Goal: Communication & Community: Answer question/provide support

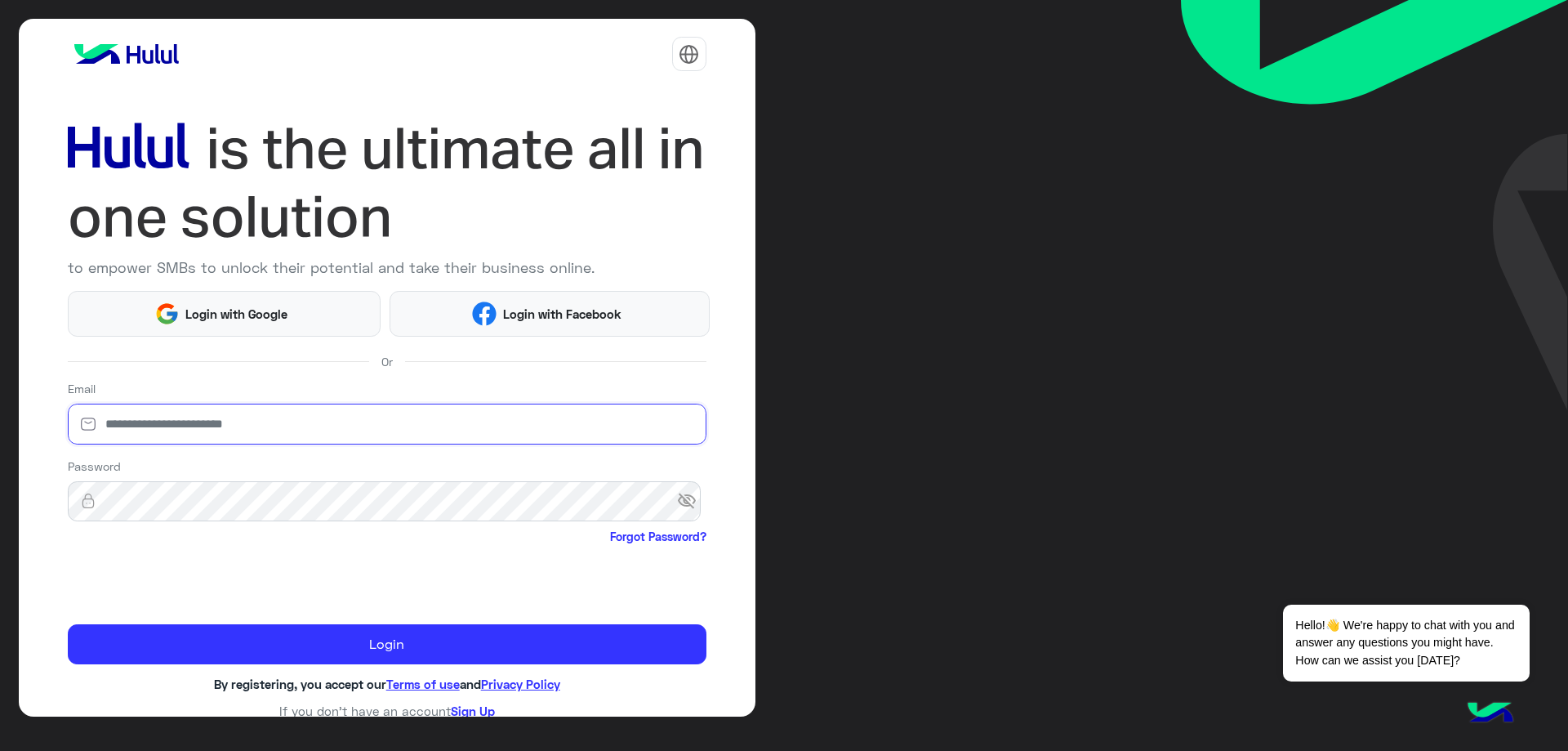
click at [212, 433] on input "email" at bounding box center [387, 423] width 639 height 41
type input "**********"
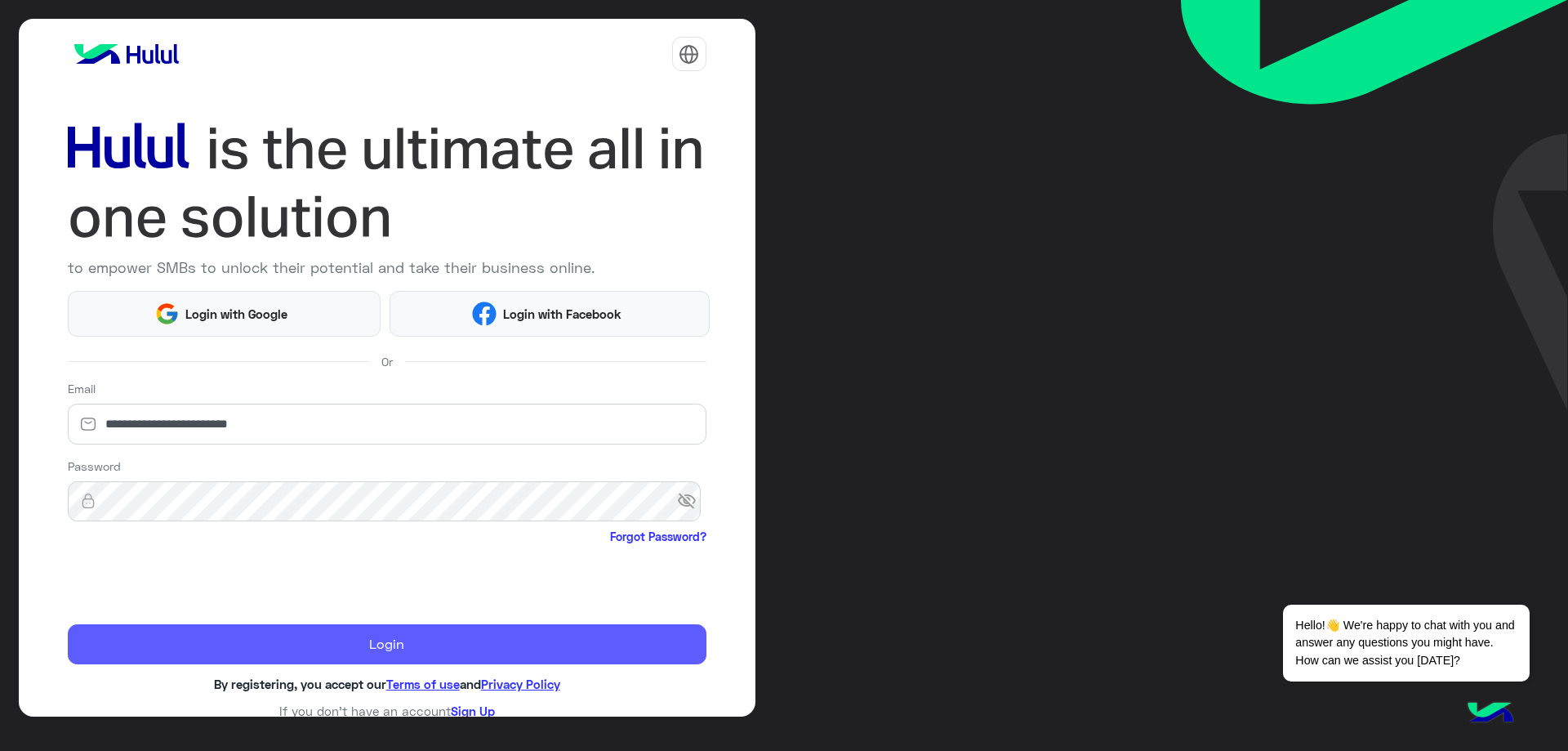
click at [310, 630] on button "Login" at bounding box center [387, 644] width 639 height 41
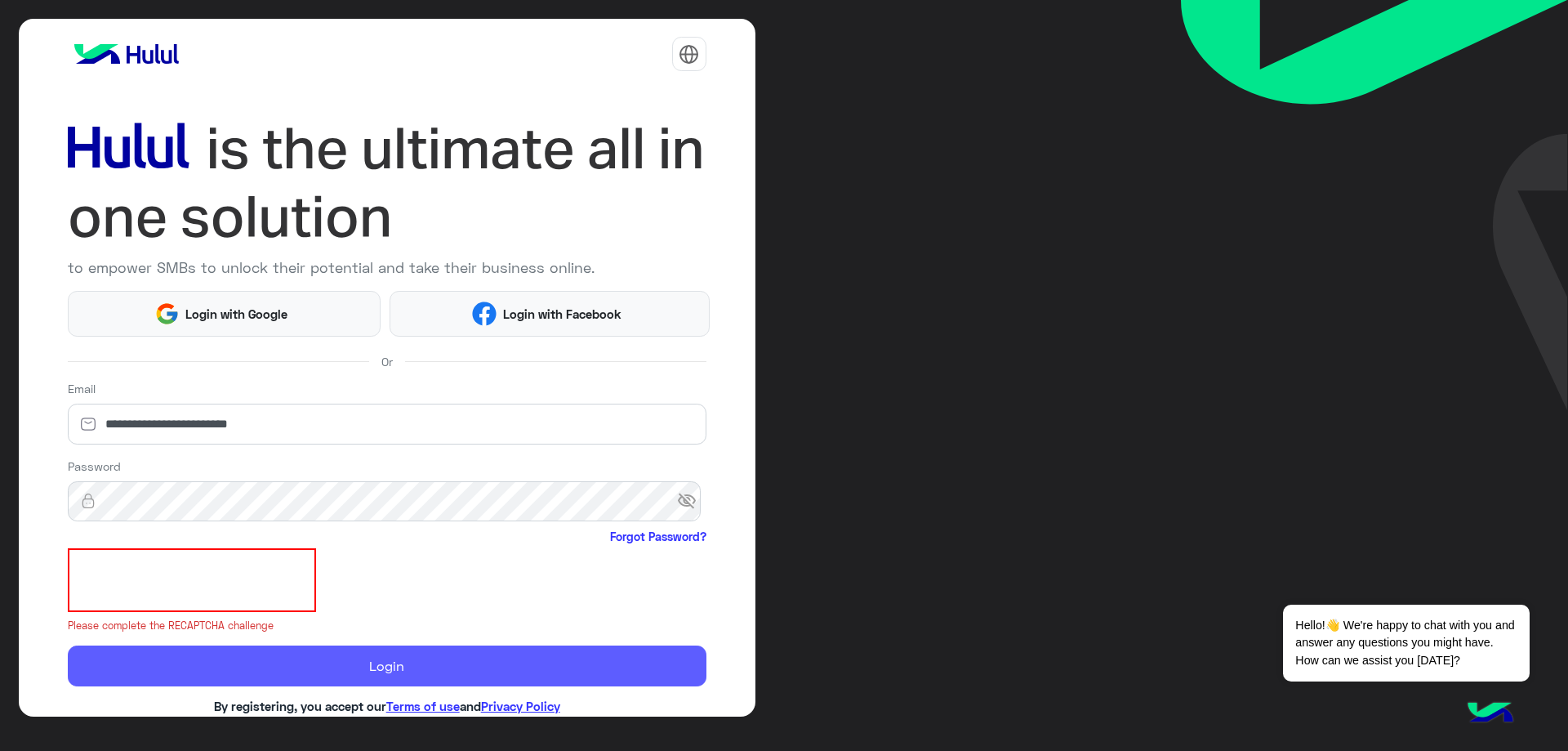
click at [312, 650] on button "Login" at bounding box center [387, 665] width 639 height 41
click at [341, 661] on button "Login" at bounding box center [387, 665] width 639 height 41
click at [347, 650] on button "Login" at bounding box center [387, 665] width 639 height 41
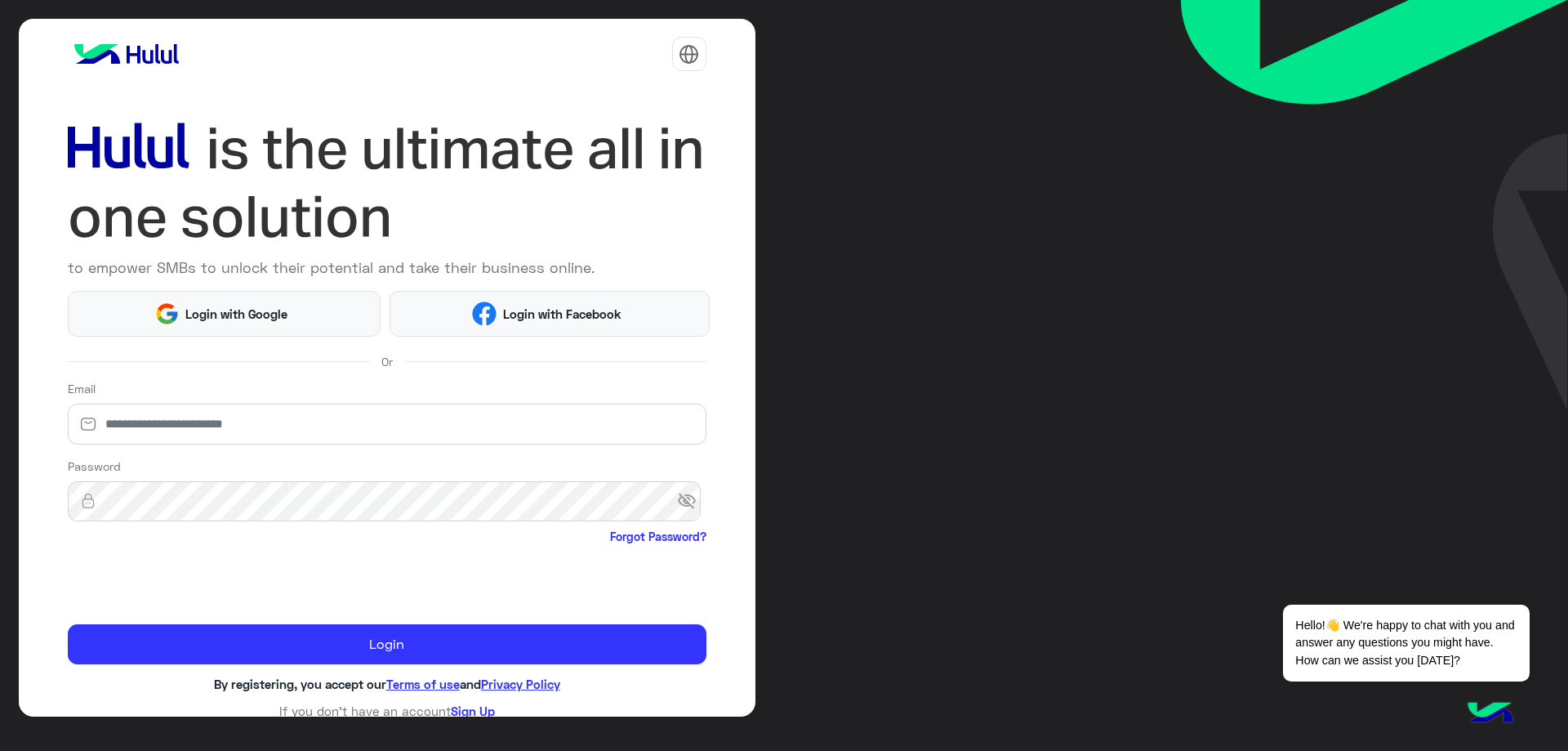
click at [257, 400] on div "Email" at bounding box center [387, 415] width 639 height 71
click at [253, 415] on input "email" at bounding box center [387, 423] width 639 height 41
type input "**********"
click at [346, 621] on form "**********" at bounding box center [387, 522] width 639 height 284
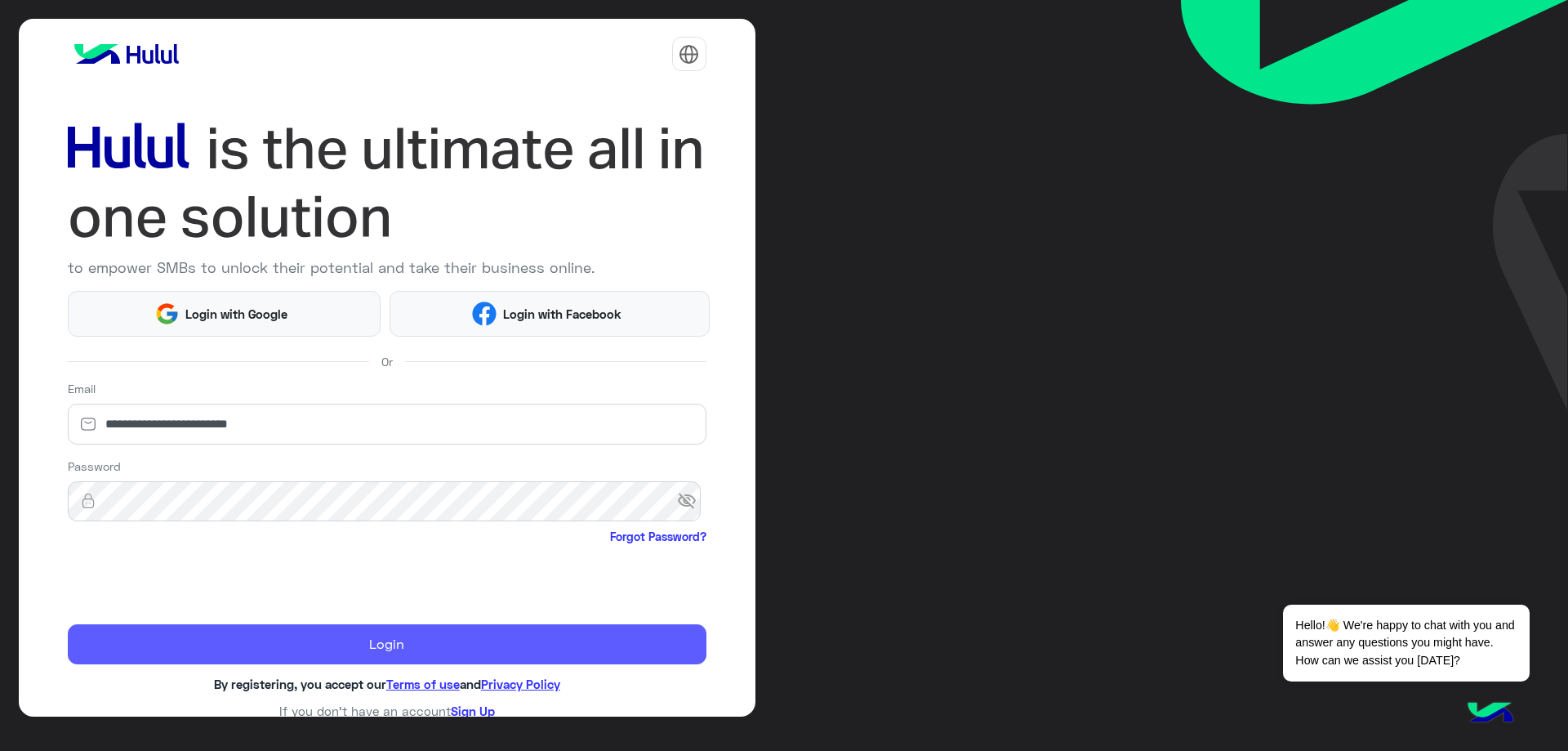
click at [348, 637] on button "Login" at bounding box center [387, 644] width 639 height 41
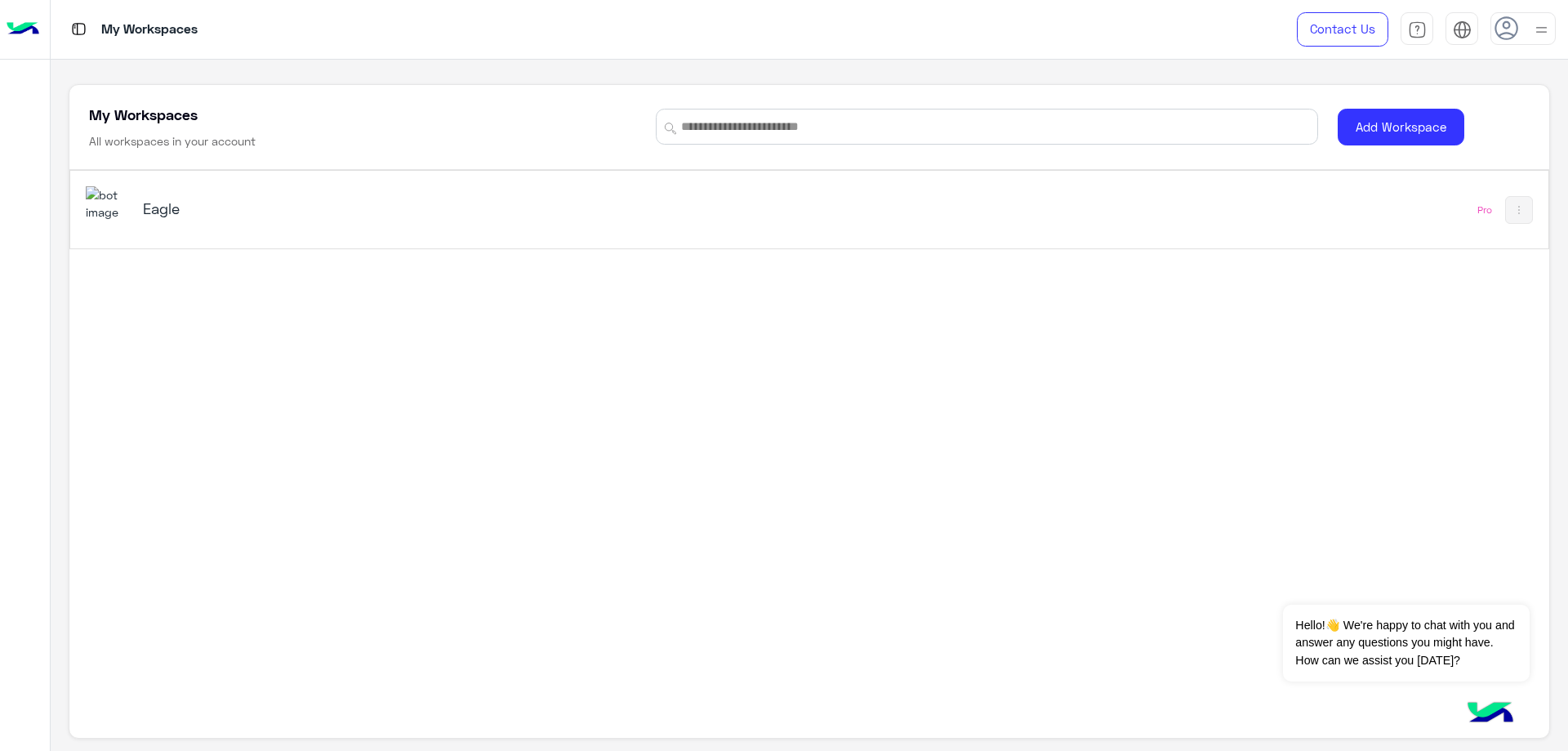
click at [195, 222] on div "Eagle" at bounding box center [520, 210] width 869 height 47
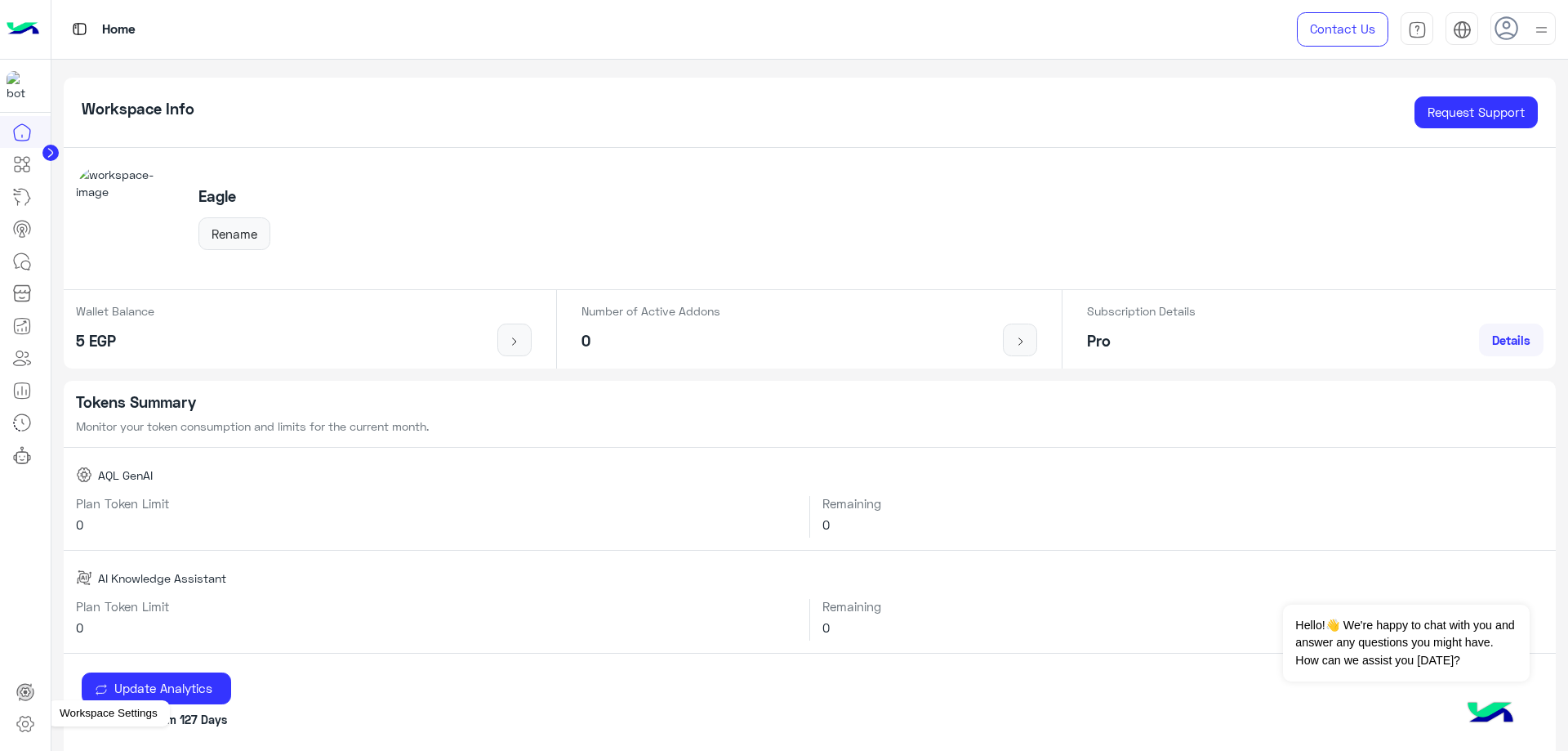
click at [32, 728] on icon at bounding box center [25, 724] width 20 height 20
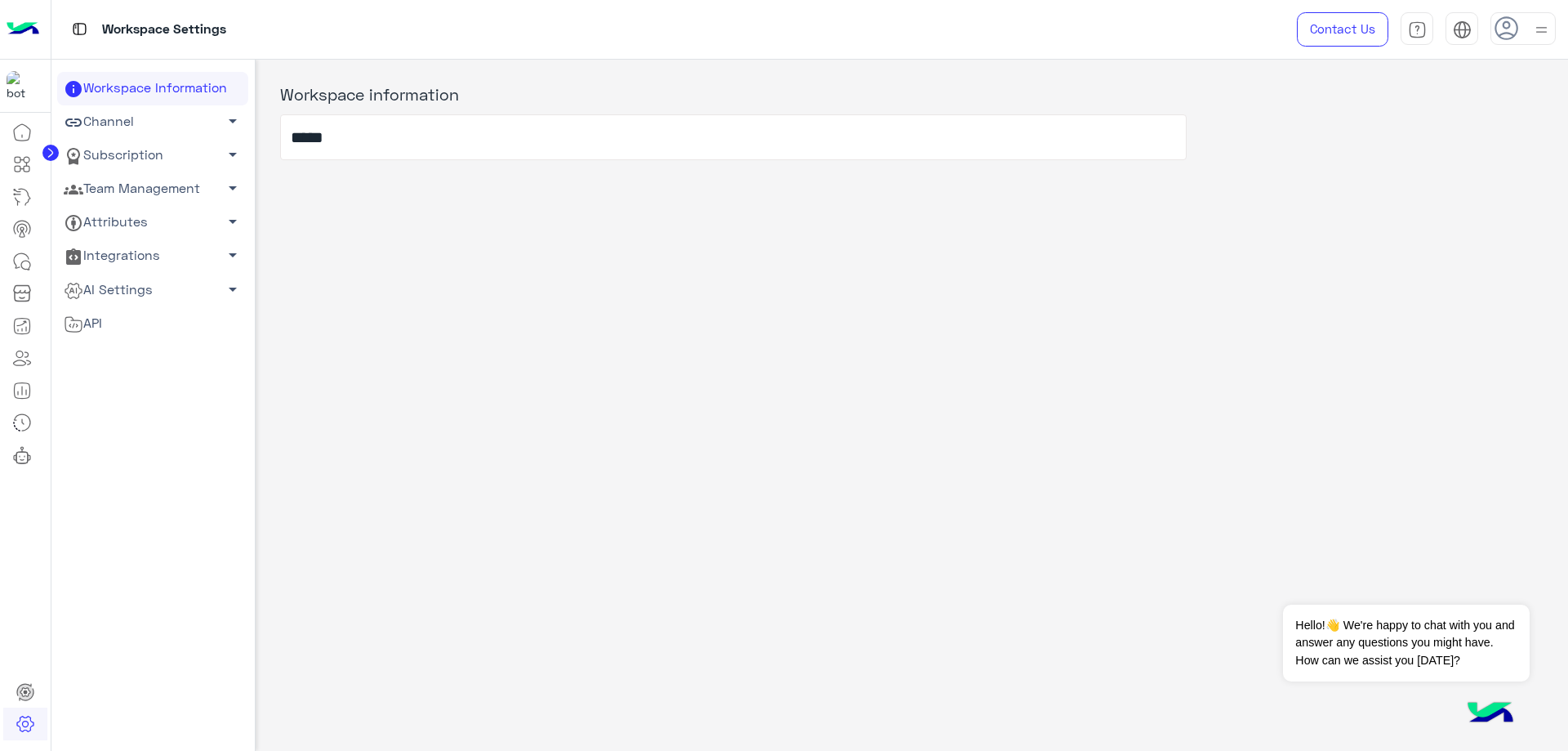
click at [146, 193] on link "Team Management arrow_drop_down" at bounding box center [152, 188] width 191 height 34
click at [135, 215] on link "Team Members" at bounding box center [152, 220] width 191 height 29
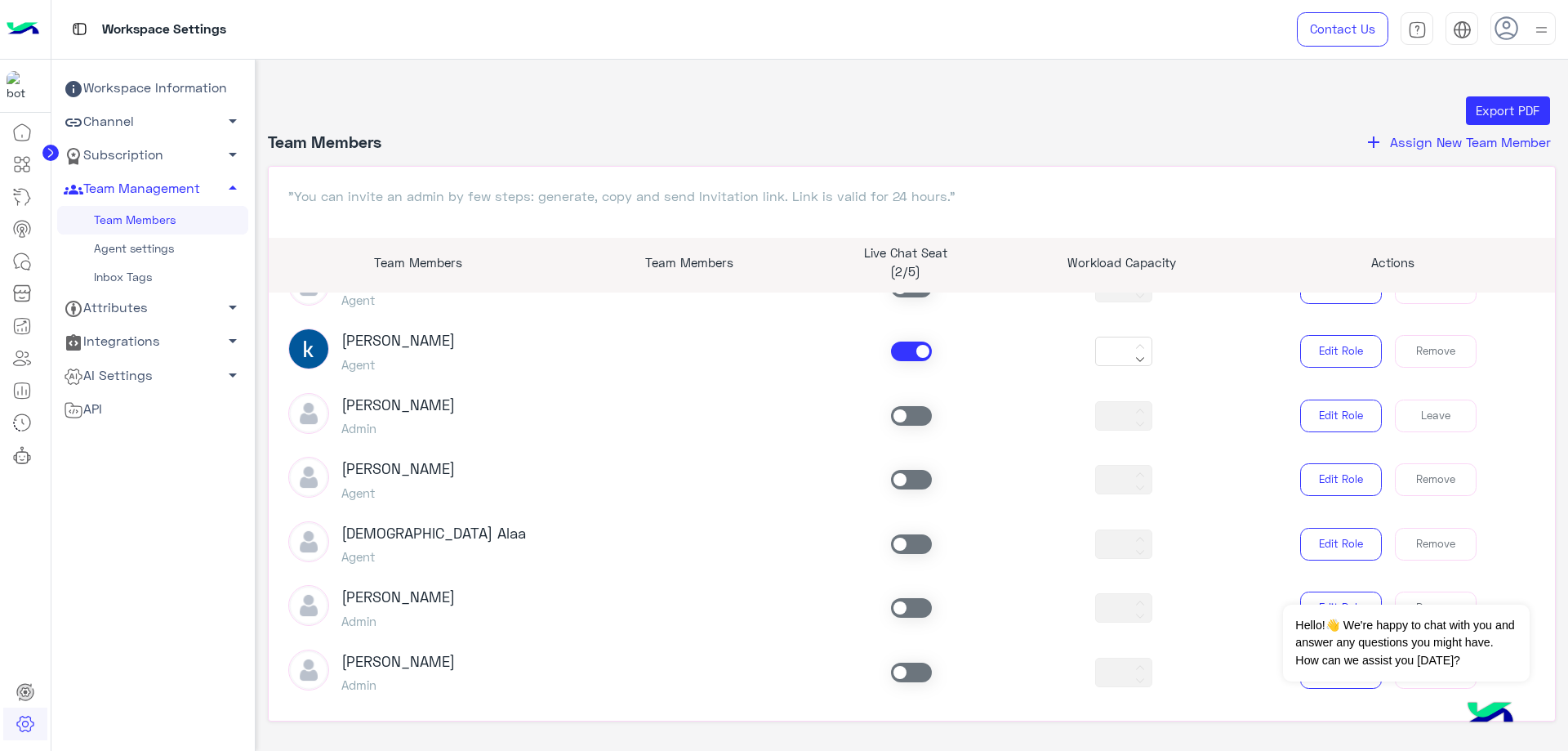
scroll to position [409, 0]
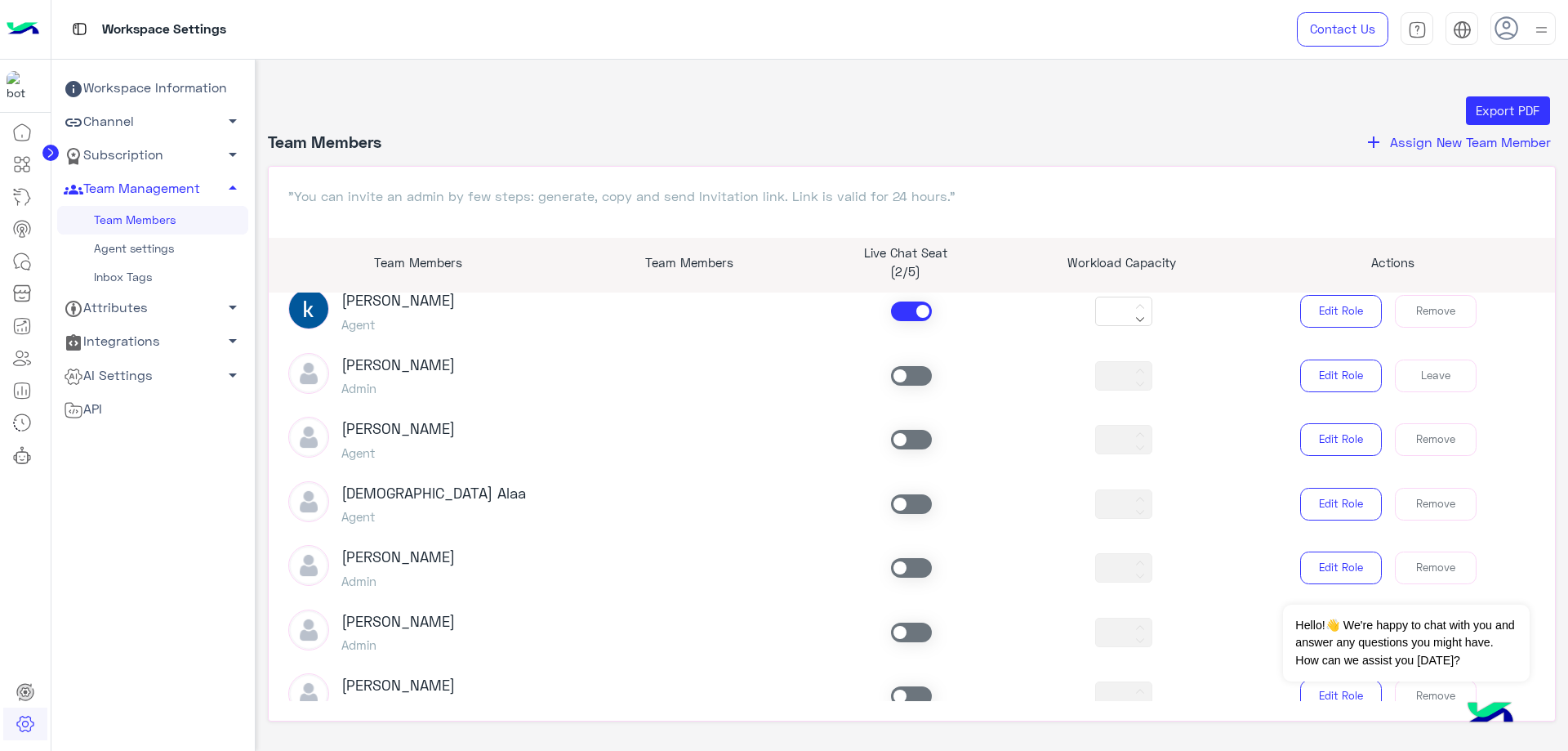
click at [897, 295] on div "[PERSON_NAME] Agent *** Edit Role Remove" at bounding box center [912, 311] width 1273 height 46
click at [894, 303] on span at bounding box center [911, 312] width 41 height 20
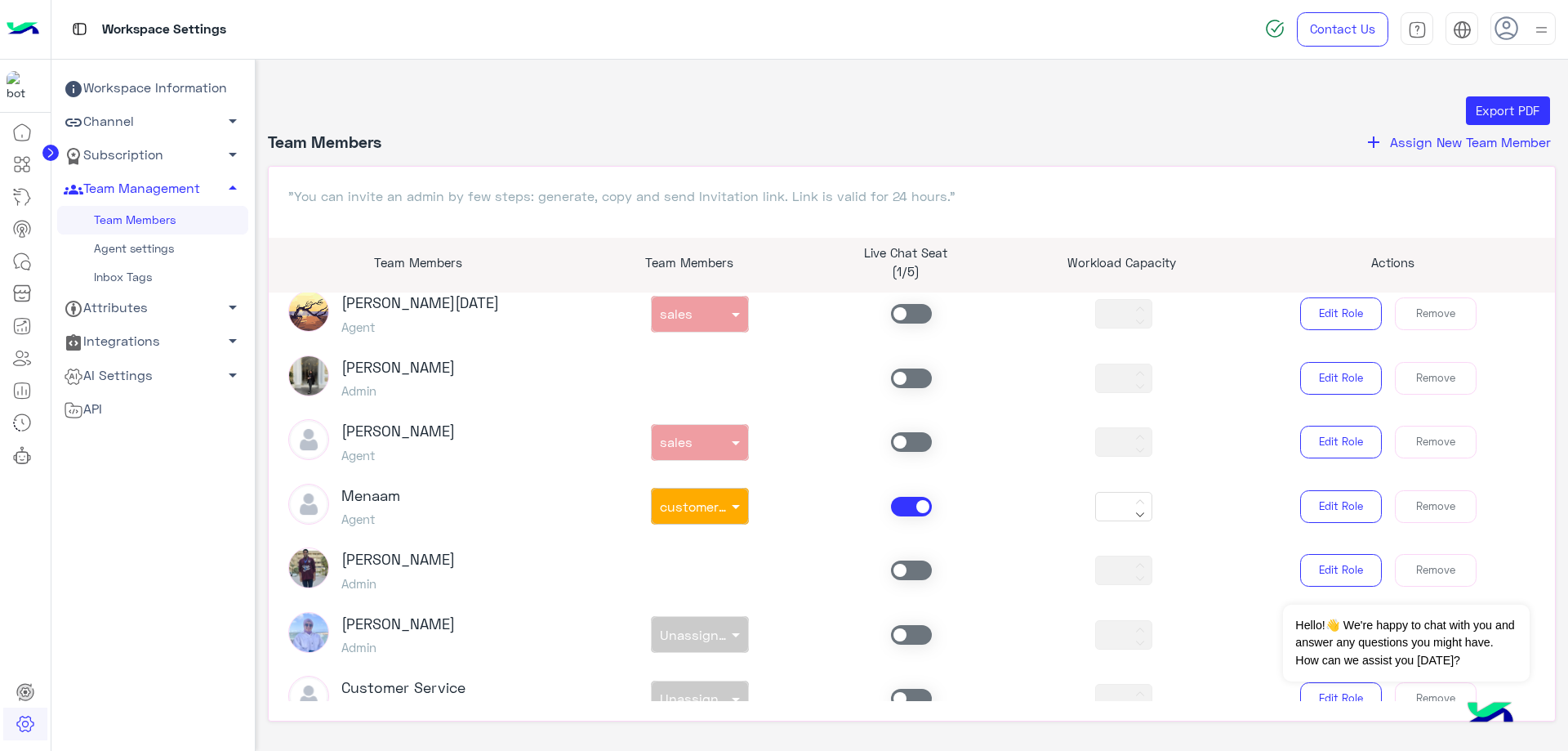
scroll to position [1087, 0]
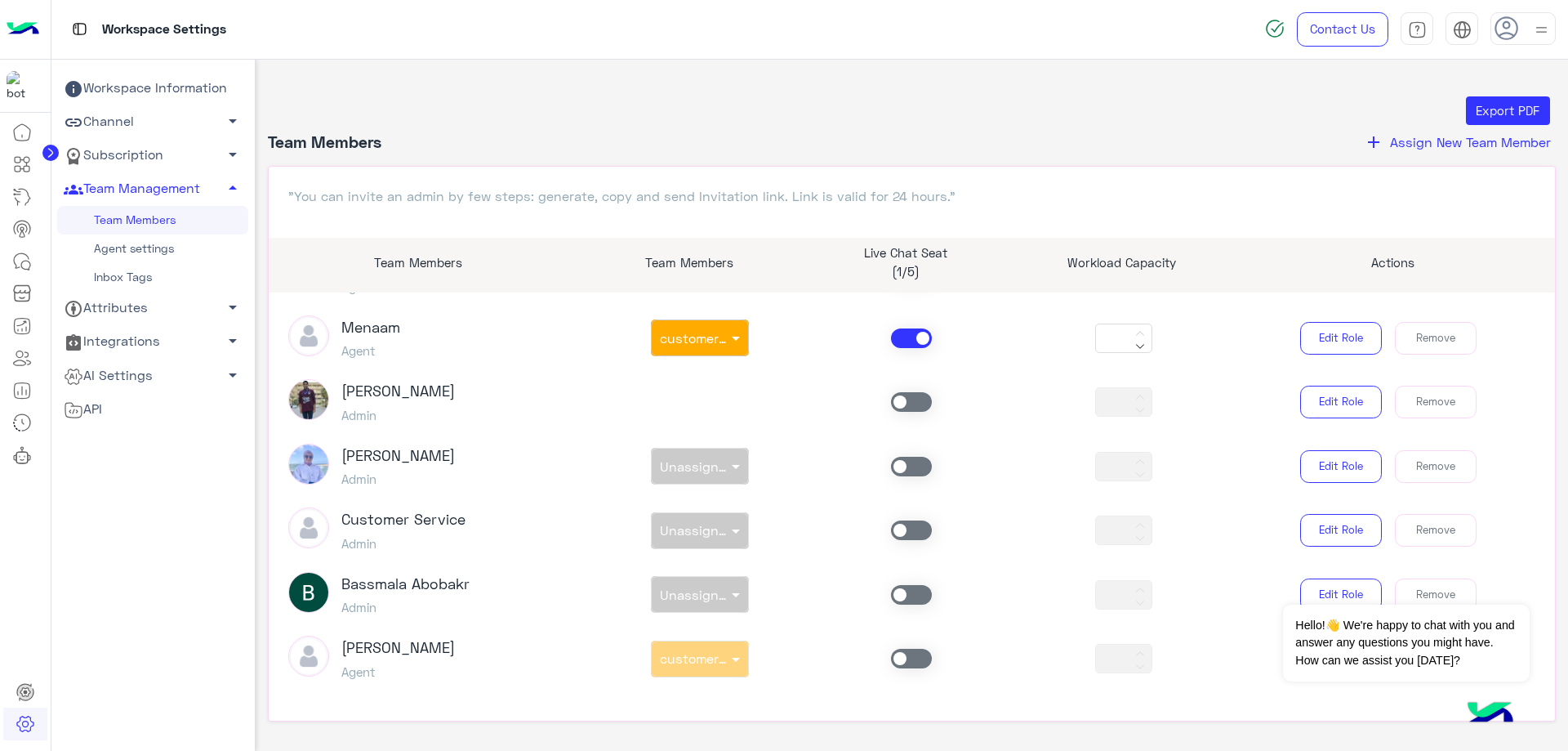
click at [904, 324] on div "Menaam Agent non × customer support *** Edit Role Remove" at bounding box center [912, 338] width 1273 height 46
click at [903, 334] on span at bounding box center [911, 339] width 41 height 20
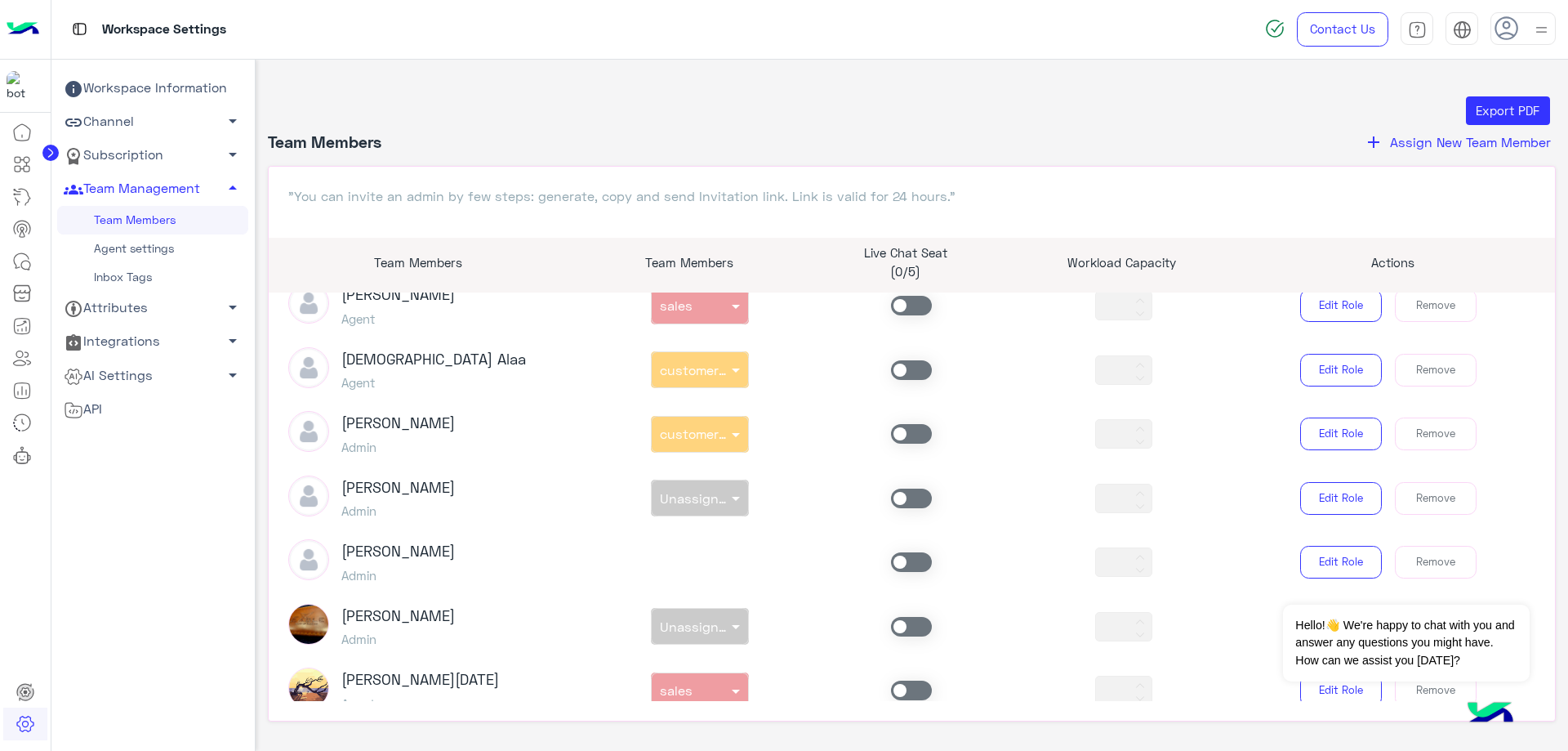
scroll to position [679, 0]
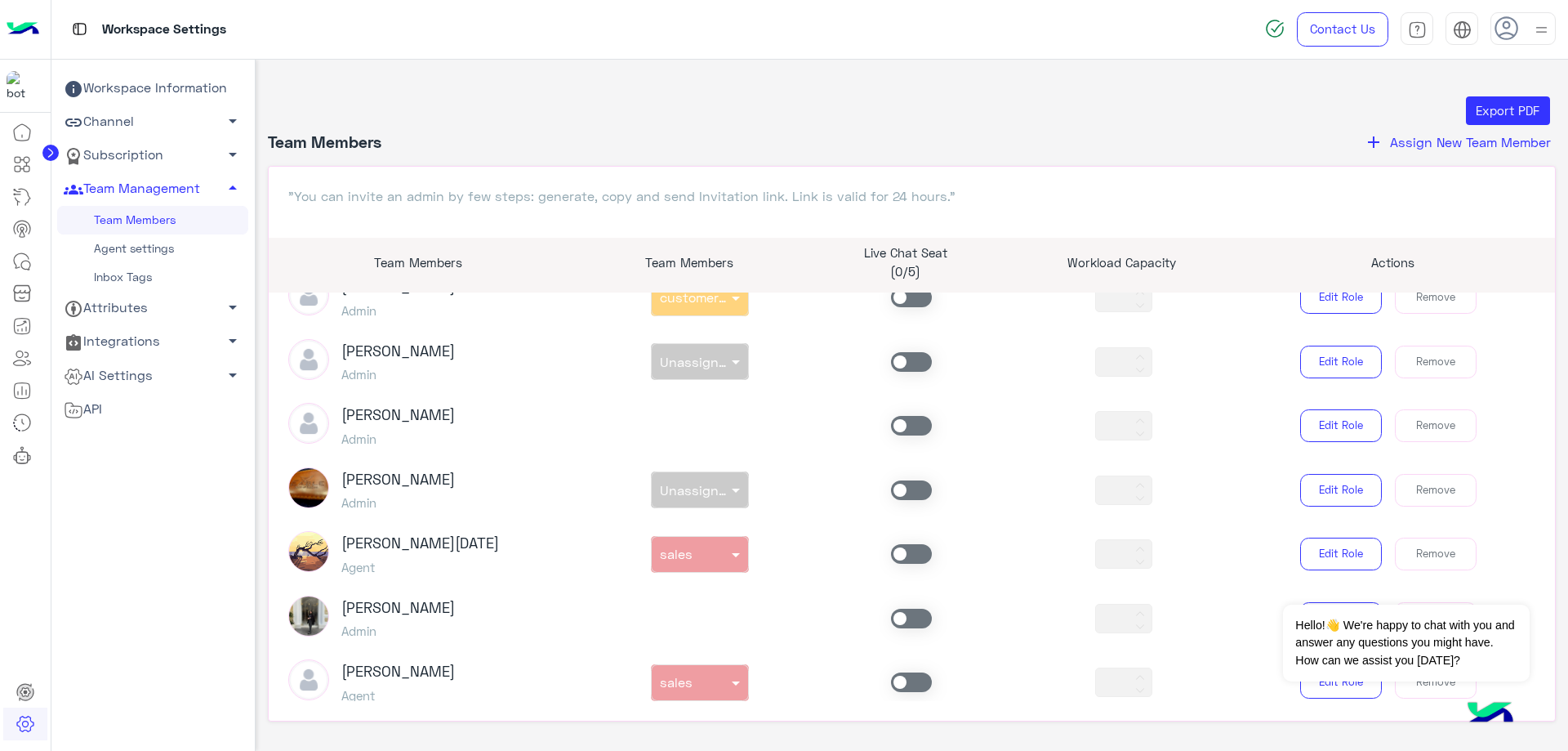
click at [896, 554] on span at bounding box center [911, 554] width 41 height 20
click at [895, 678] on span at bounding box center [911, 682] width 41 height 20
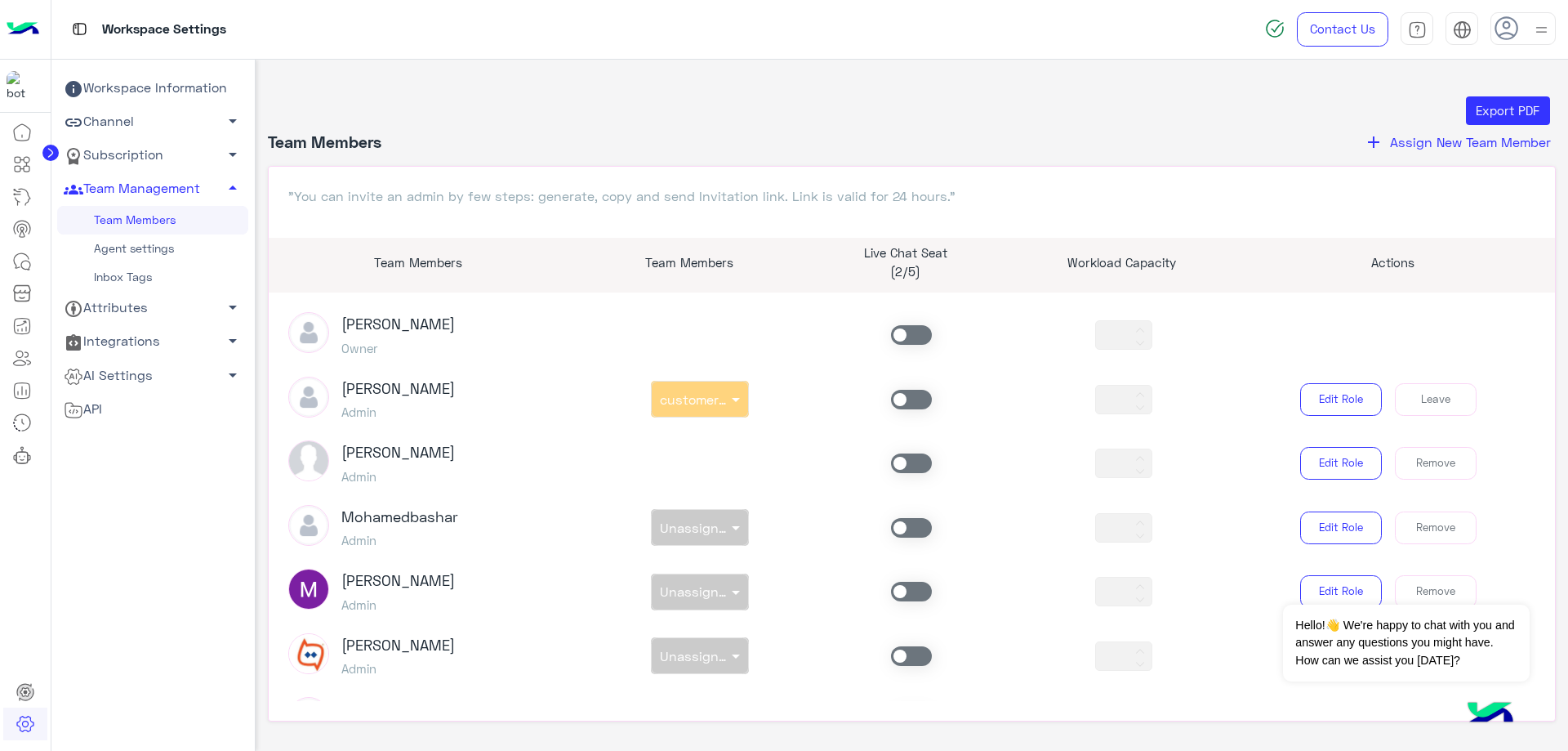
click at [901, 406] on span at bounding box center [911, 400] width 41 height 20
click at [20, 261] on icon at bounding box center [23, 262] width 20 height 20
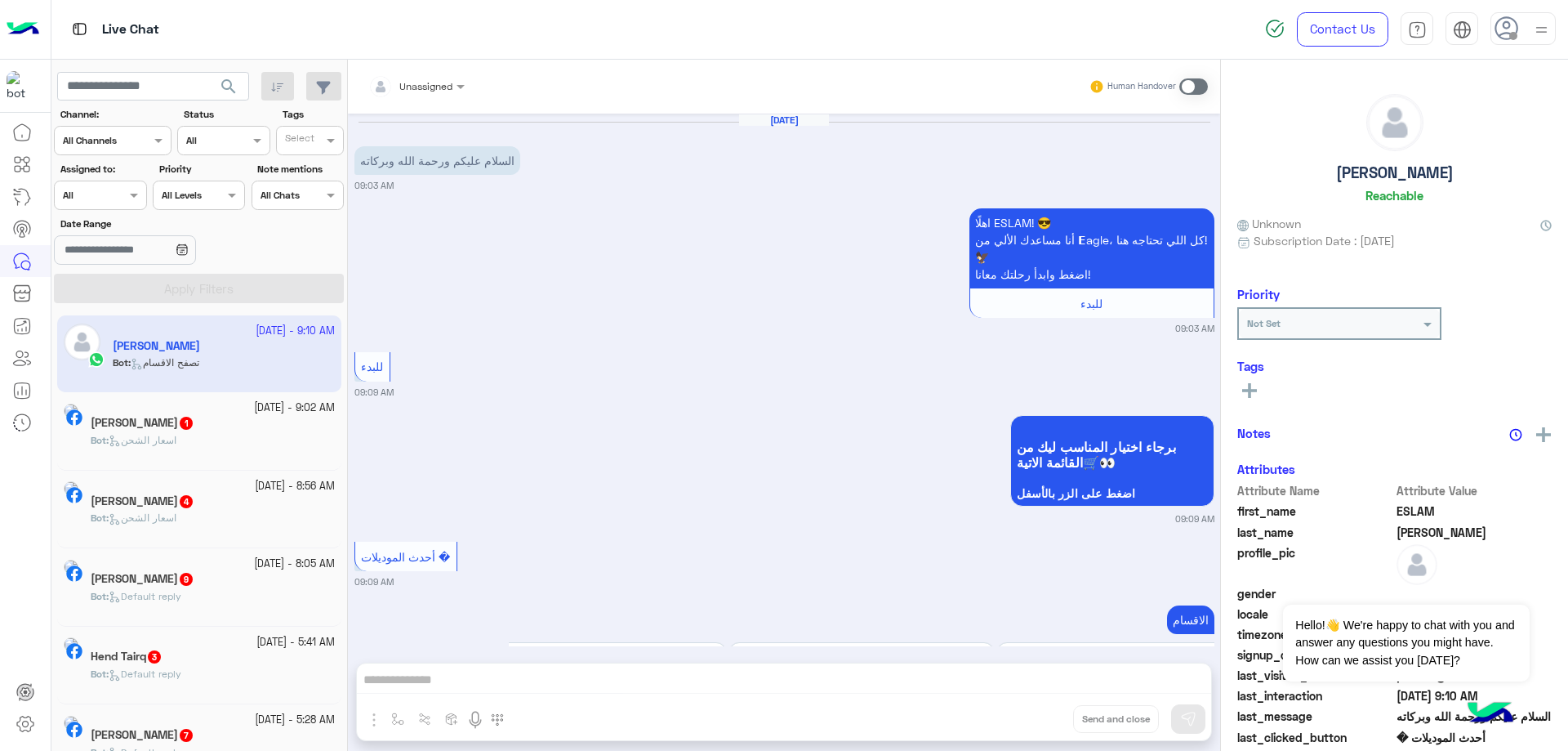
scroll to position [104, 0]
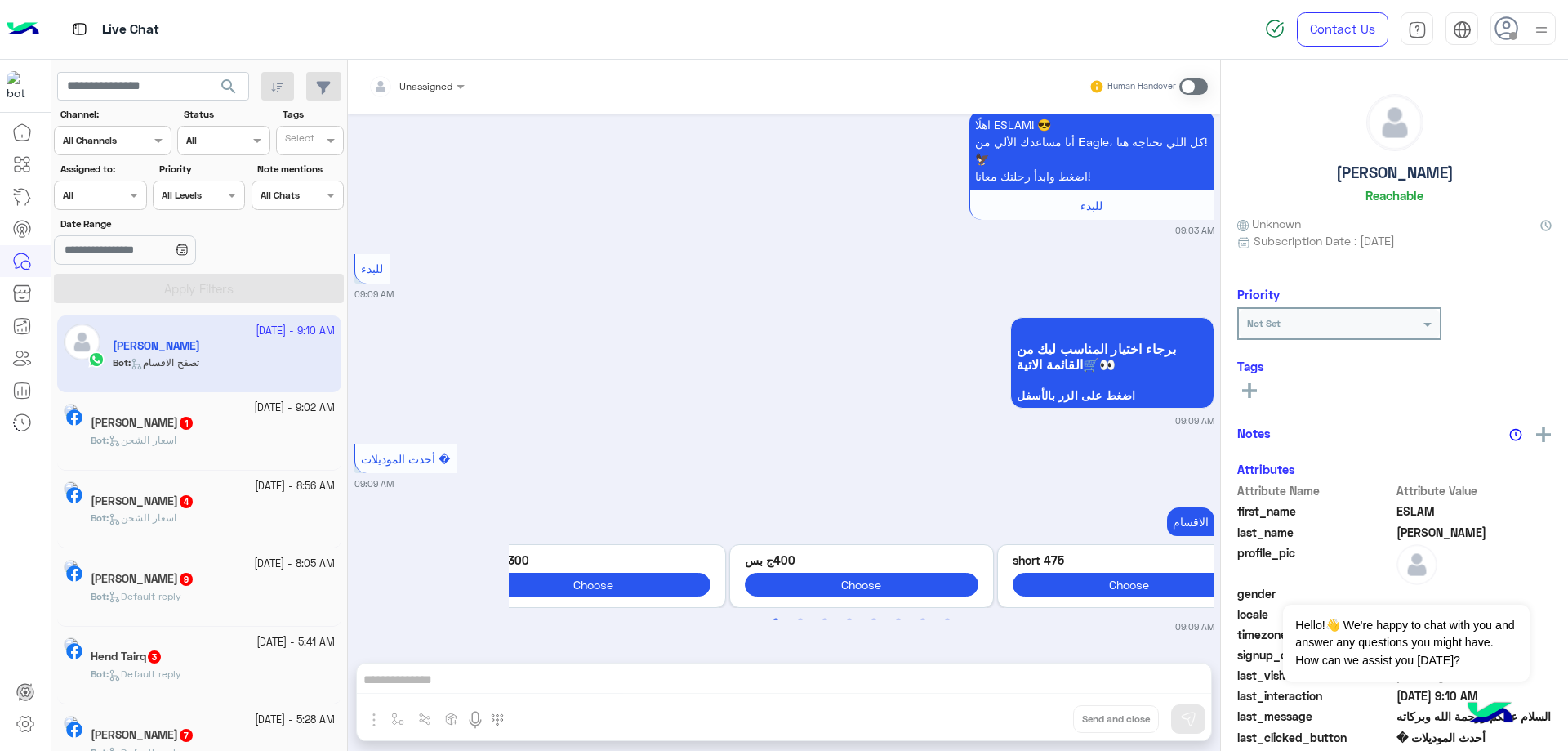
click at [138, 198] on span at bounding box center [136, 195] width 21 height 17
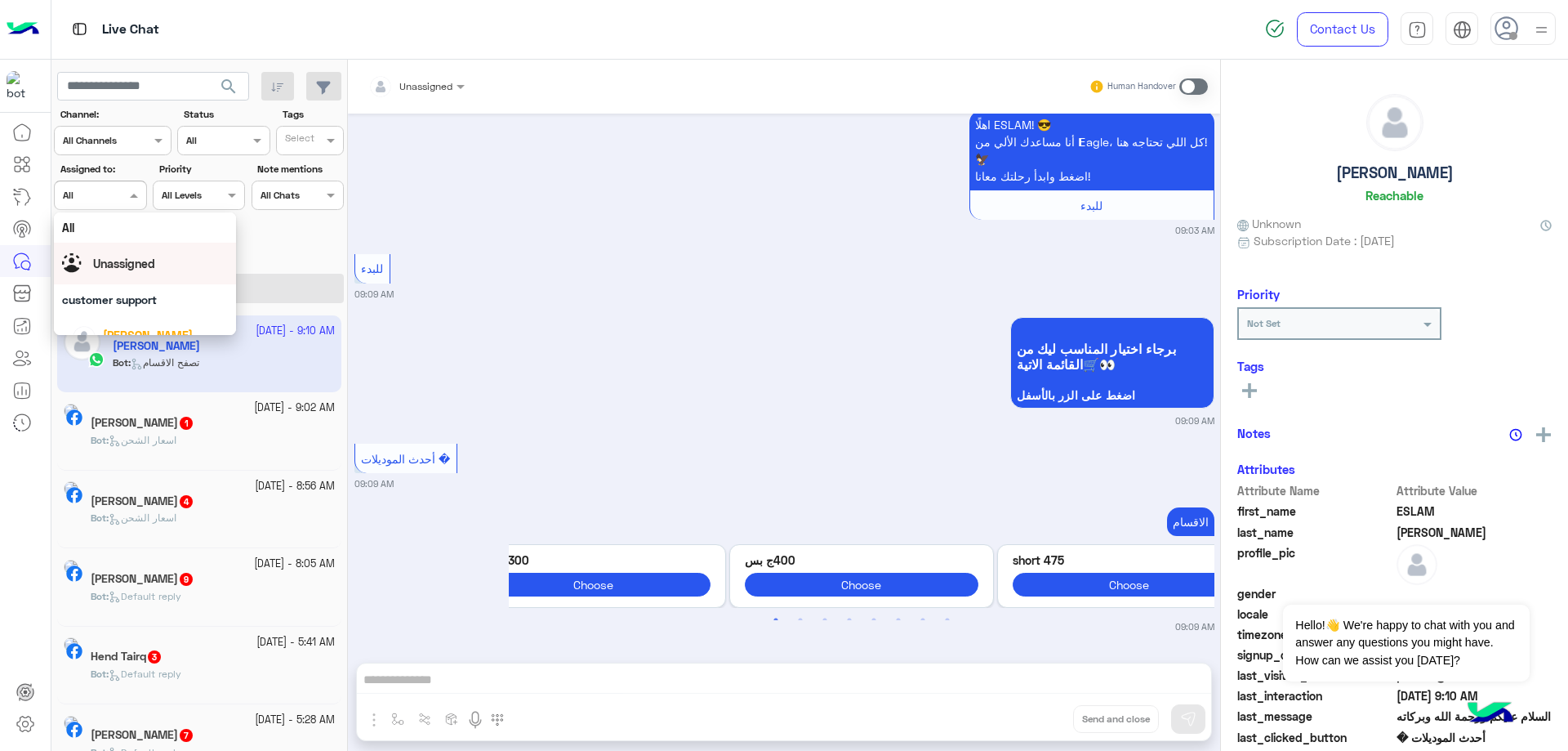
scroll to position [122, 0]
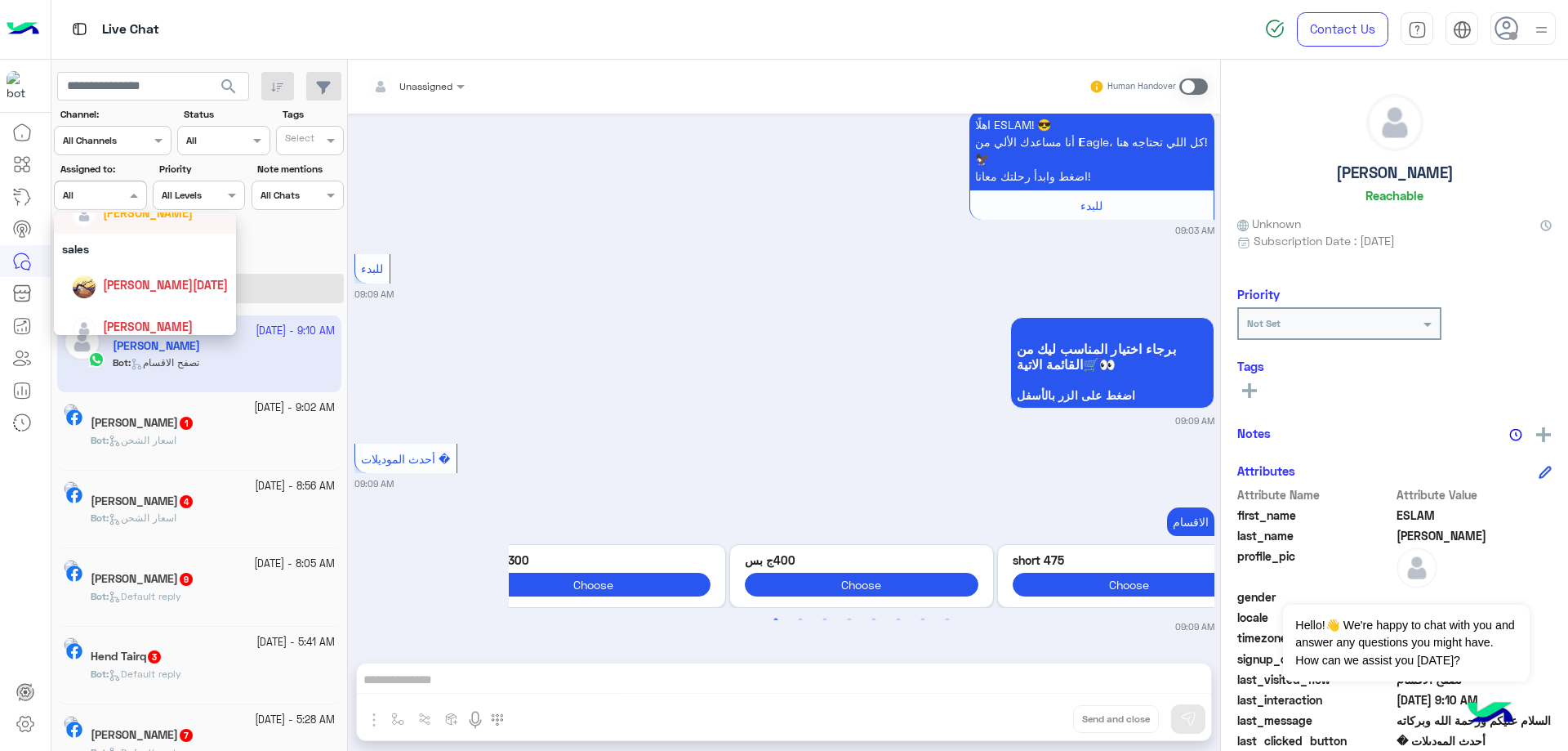
click at [128, 212] on section "Channel: Channel All Channels Status Channel All Tags Select Assigned to: Assig…" at bounding box center [199, 205] width 272 height 196
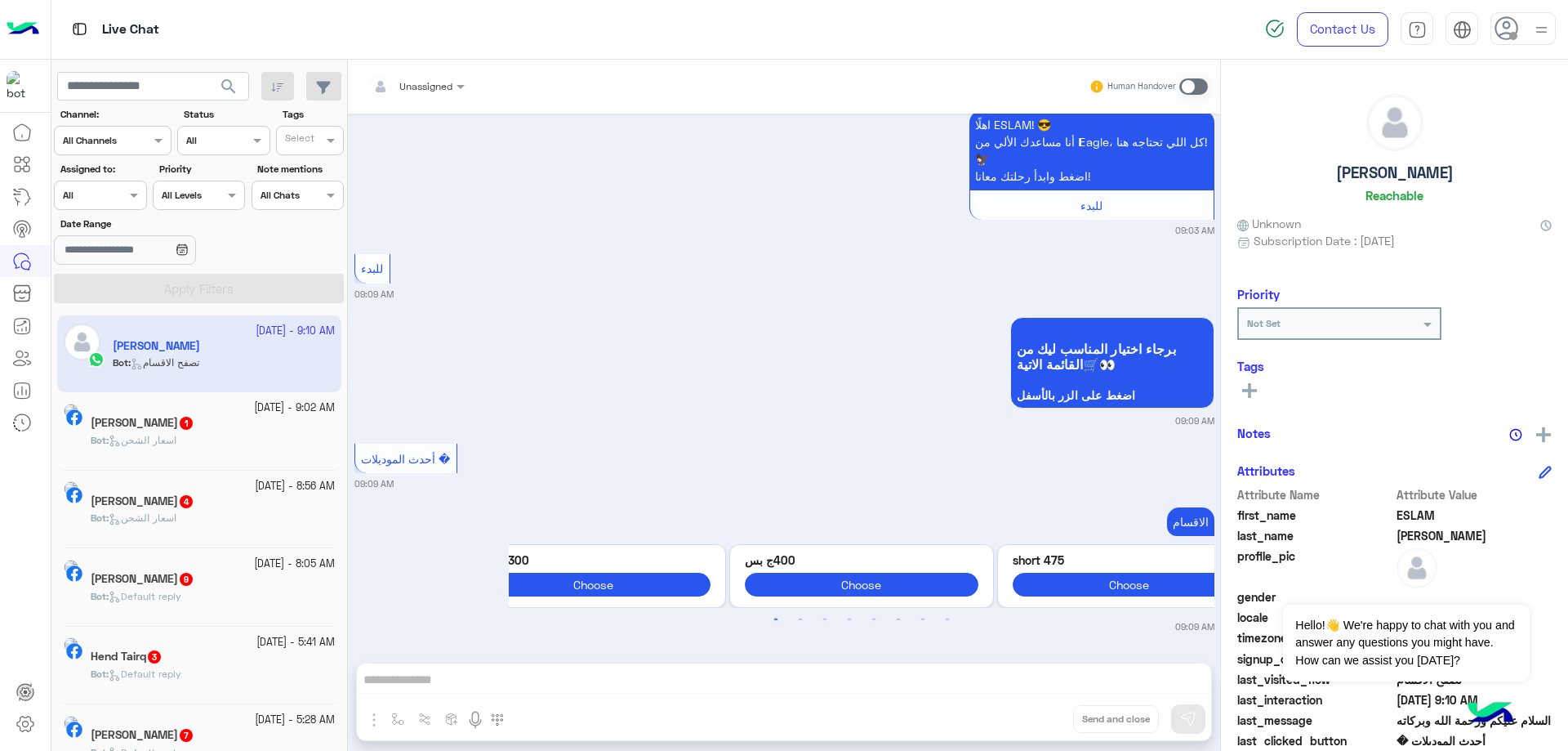
click at [122, 200] on div "Assigned on All" at bounding box center [90, 195] width 71 height 14
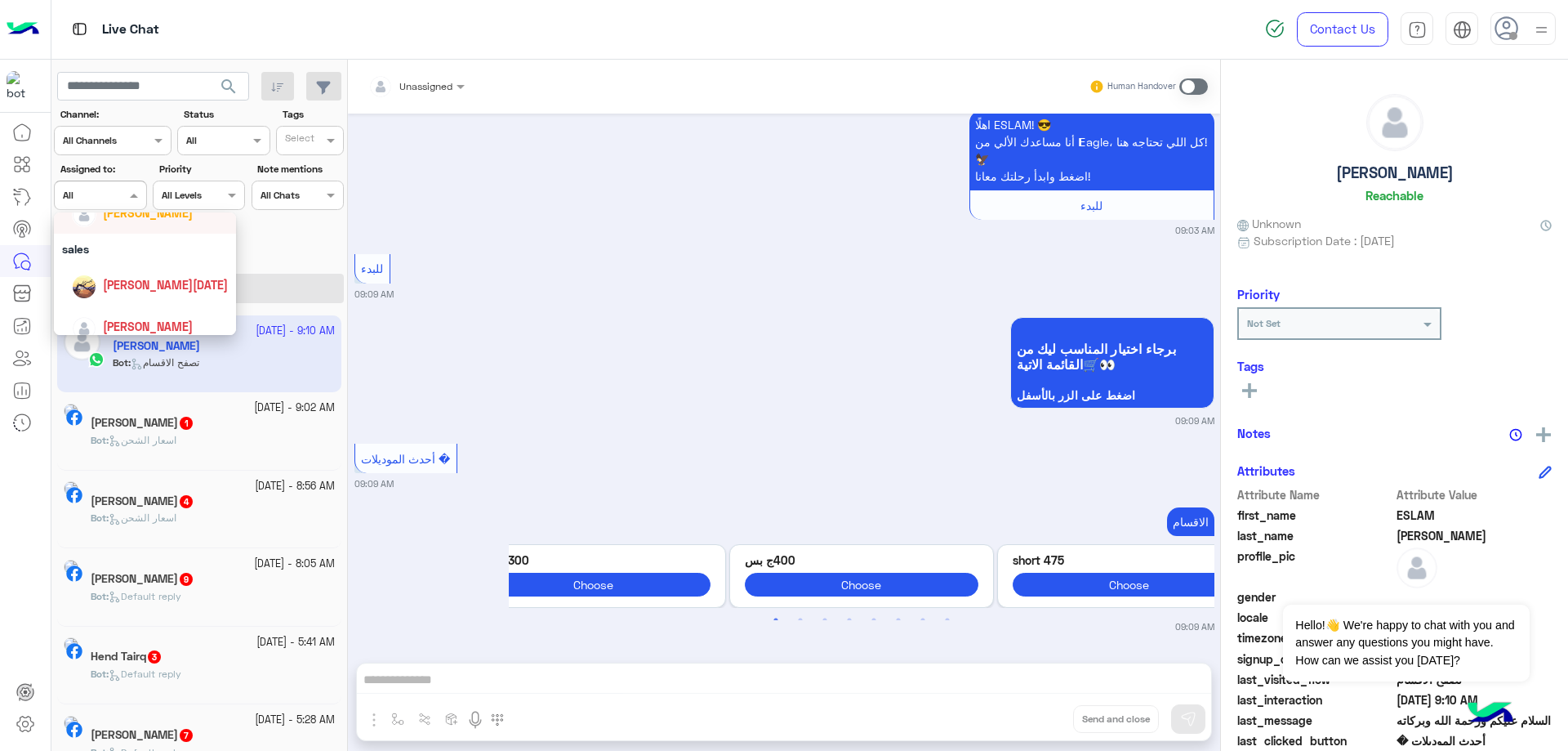
click at [158, 220] on div "[PERSON_NAME]" at bounding box center [148, 212] width 90 height 17
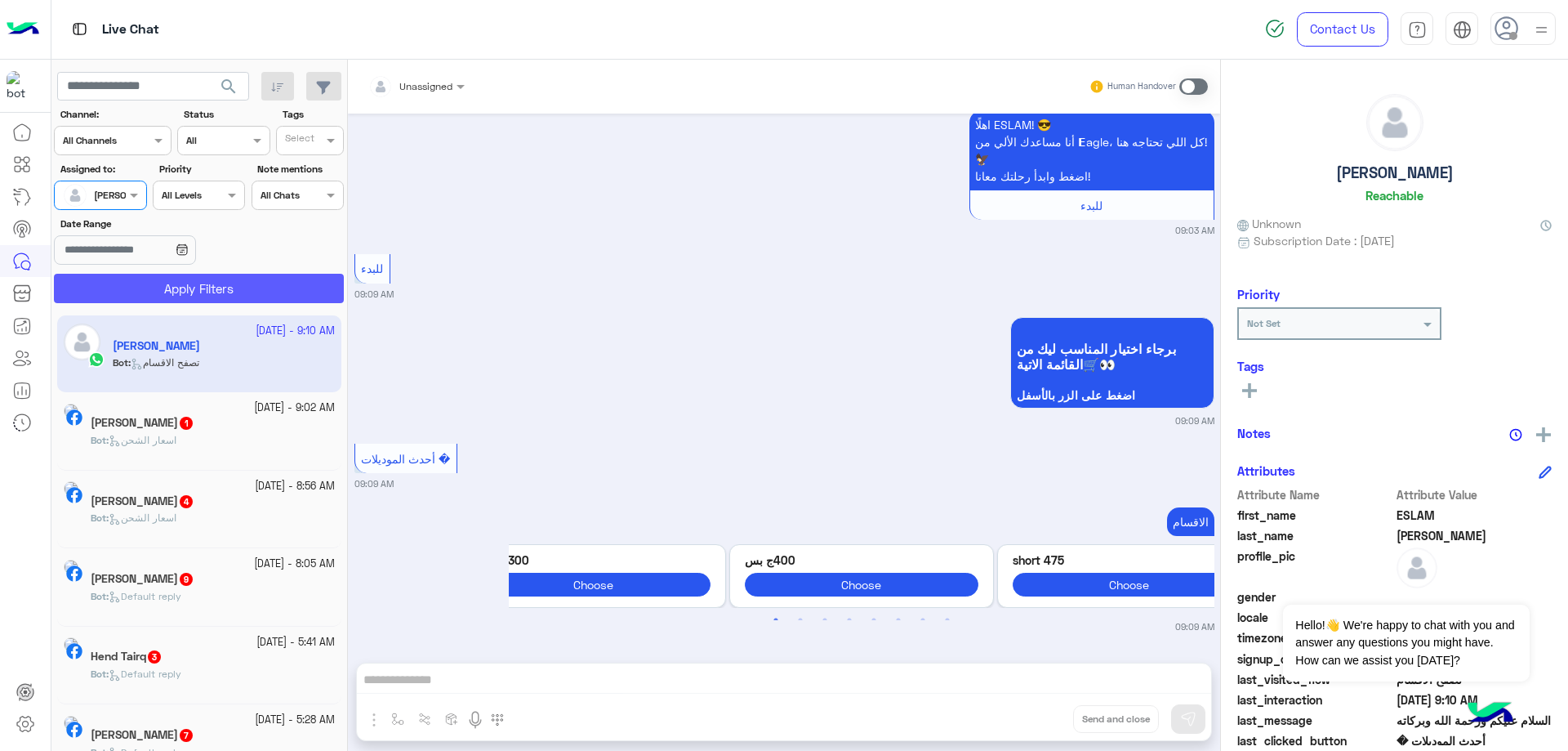
click at [213, 284] on button "Apply Filters" at bounding box center [199, 288] width 290 height 29
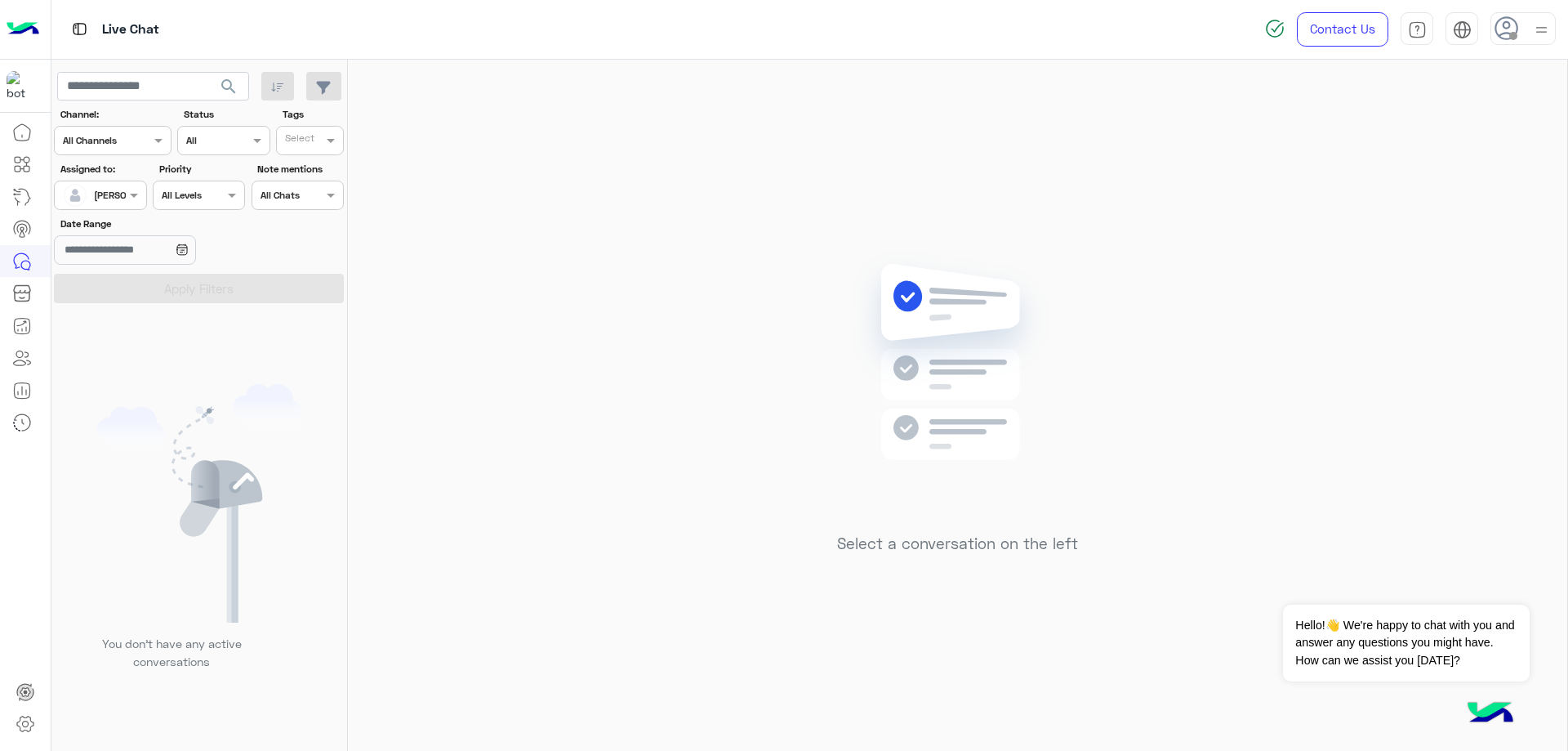
click at [1511, 32] on span at bounding box center [1514, 35] width 8 height 8
click at [1473, 120] on label "Online" at bounding box center [1454, 125] width 178 height 29
